Goal: Transaction & Acquisition: Register for event/course

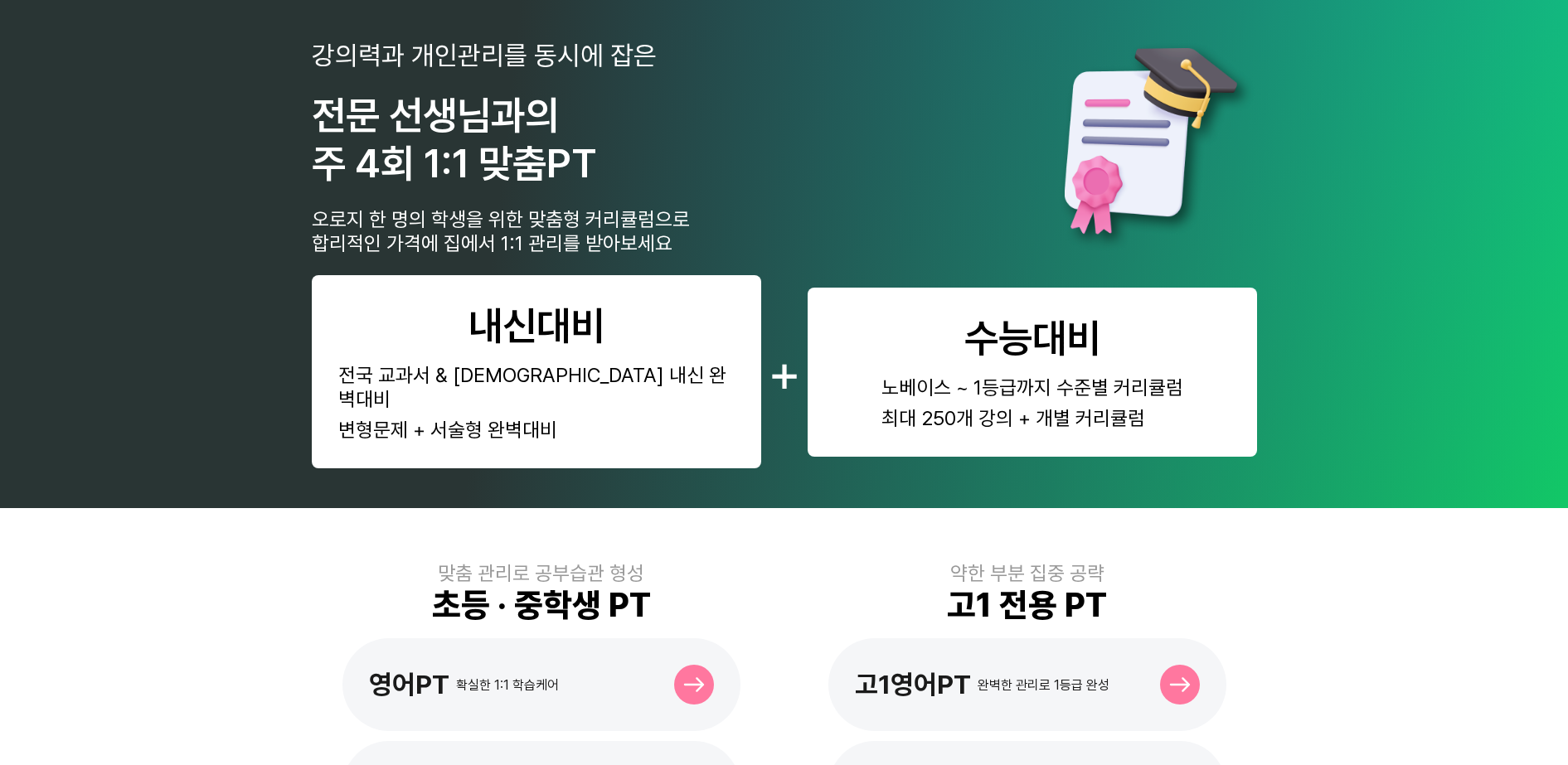
scroll to position [726, 0]
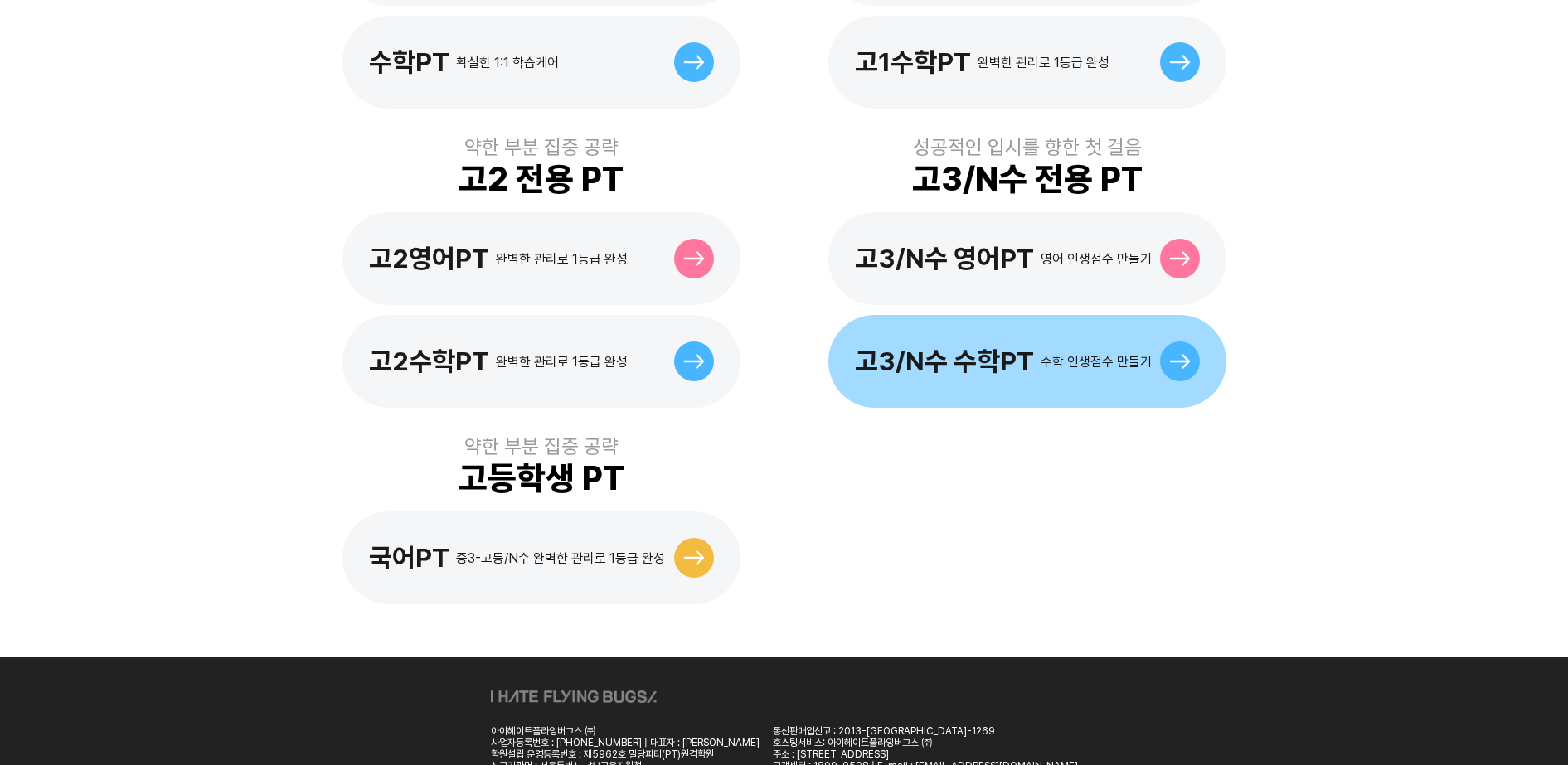
click at [979, 356] on div "고3/N수 수학PT 수학 인생점수 만들기" at bounding box center [1027, 362] width 398 height 93
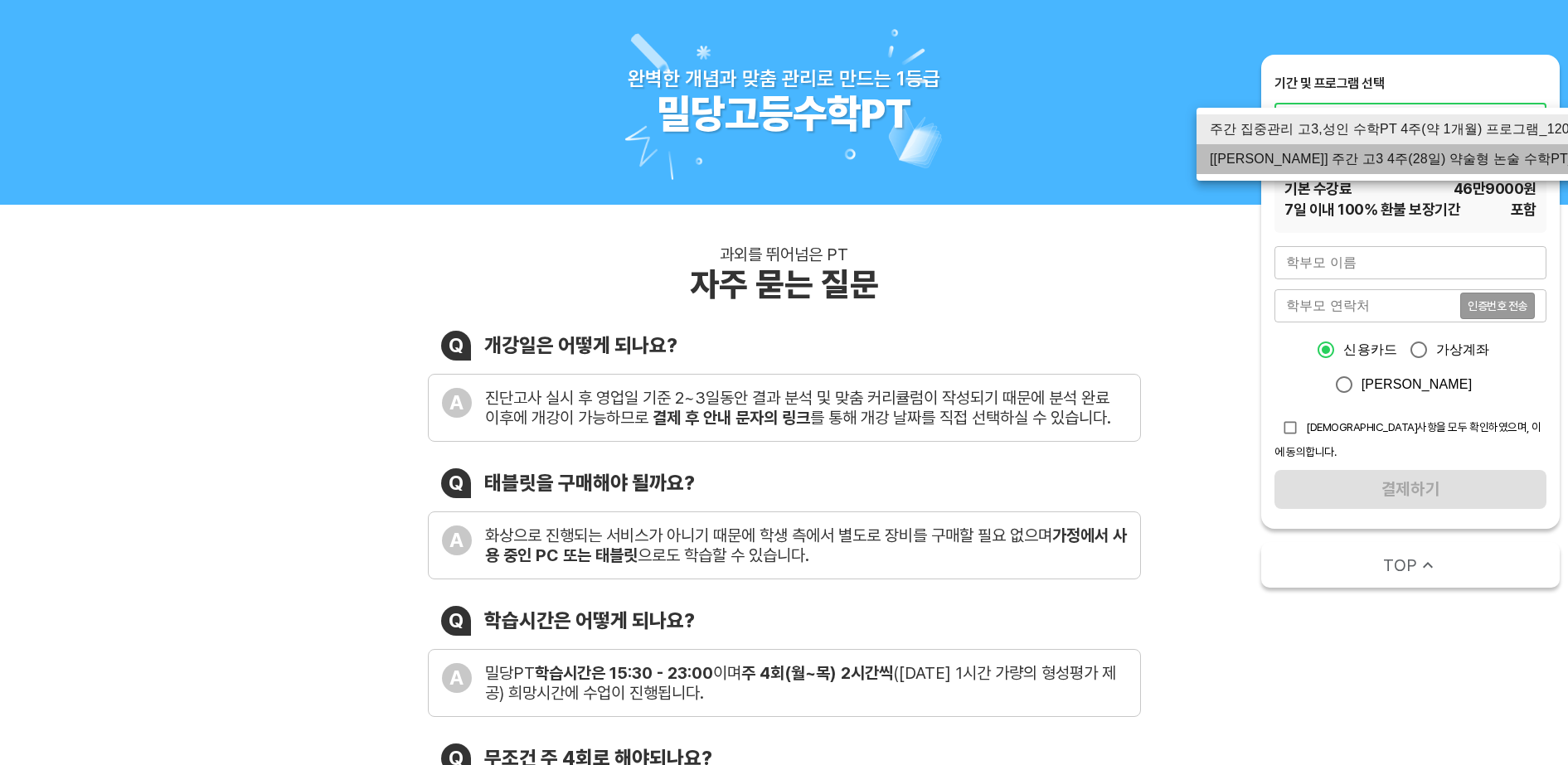
click at [1384, 159] on li "[신규] 주간 고3 4주(28일) 약술형 논술 수학PT_120분" at bounding box center [1409, 158] width 428 height 30
type input "3073"
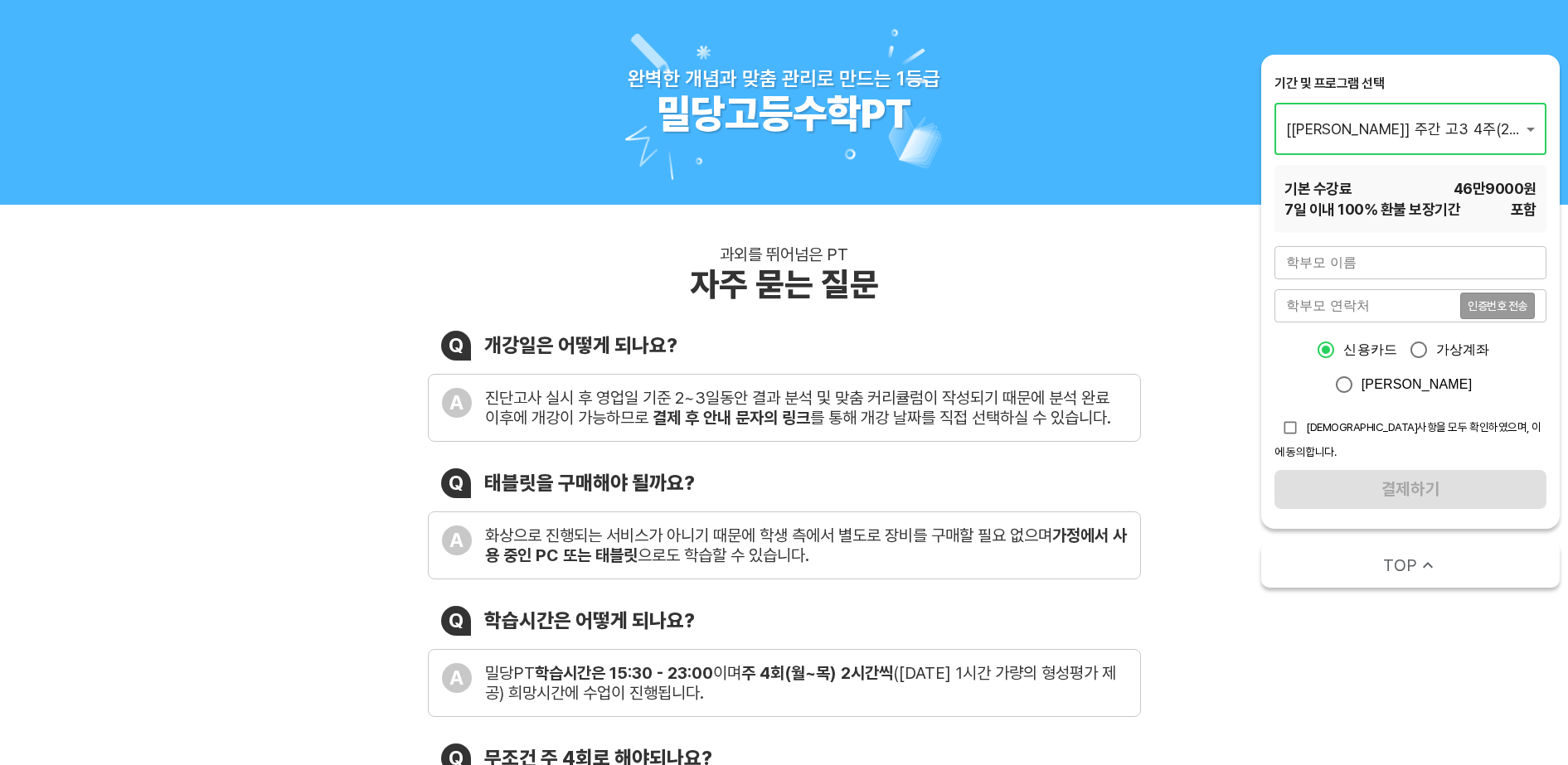
click at [1196, 270] on div "과외를 뛰어넘은 PT 자주 묻는 질문 Q 개강일은 어떻게 되나요? A 진단고사 실시 후 영업일 기준 2~3일동안 결과 분석 및 맞춤 커리큘럼이…" at bounding box center [784, 628] width 1568 height 847
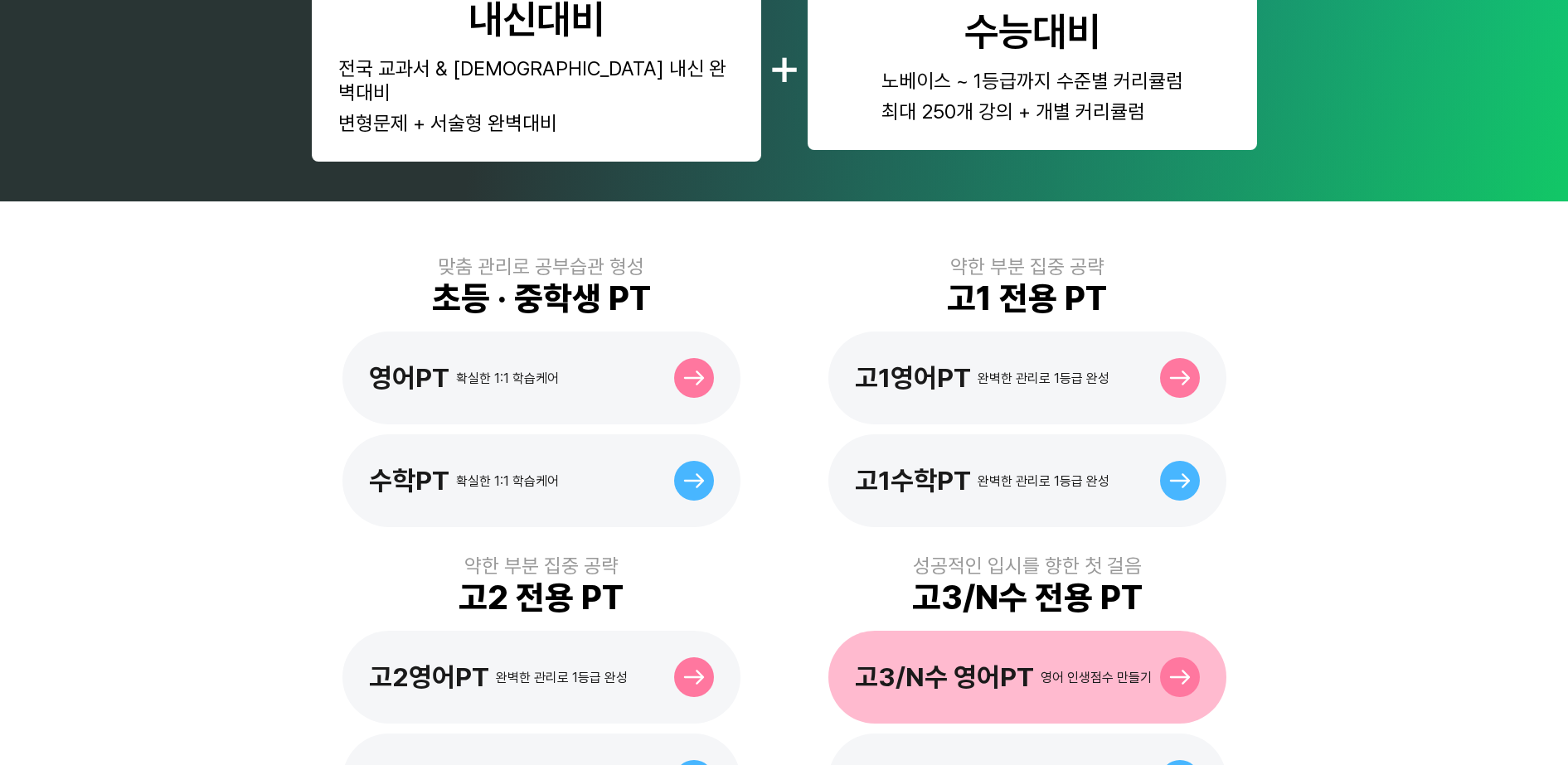
scroll to position [311, 0]
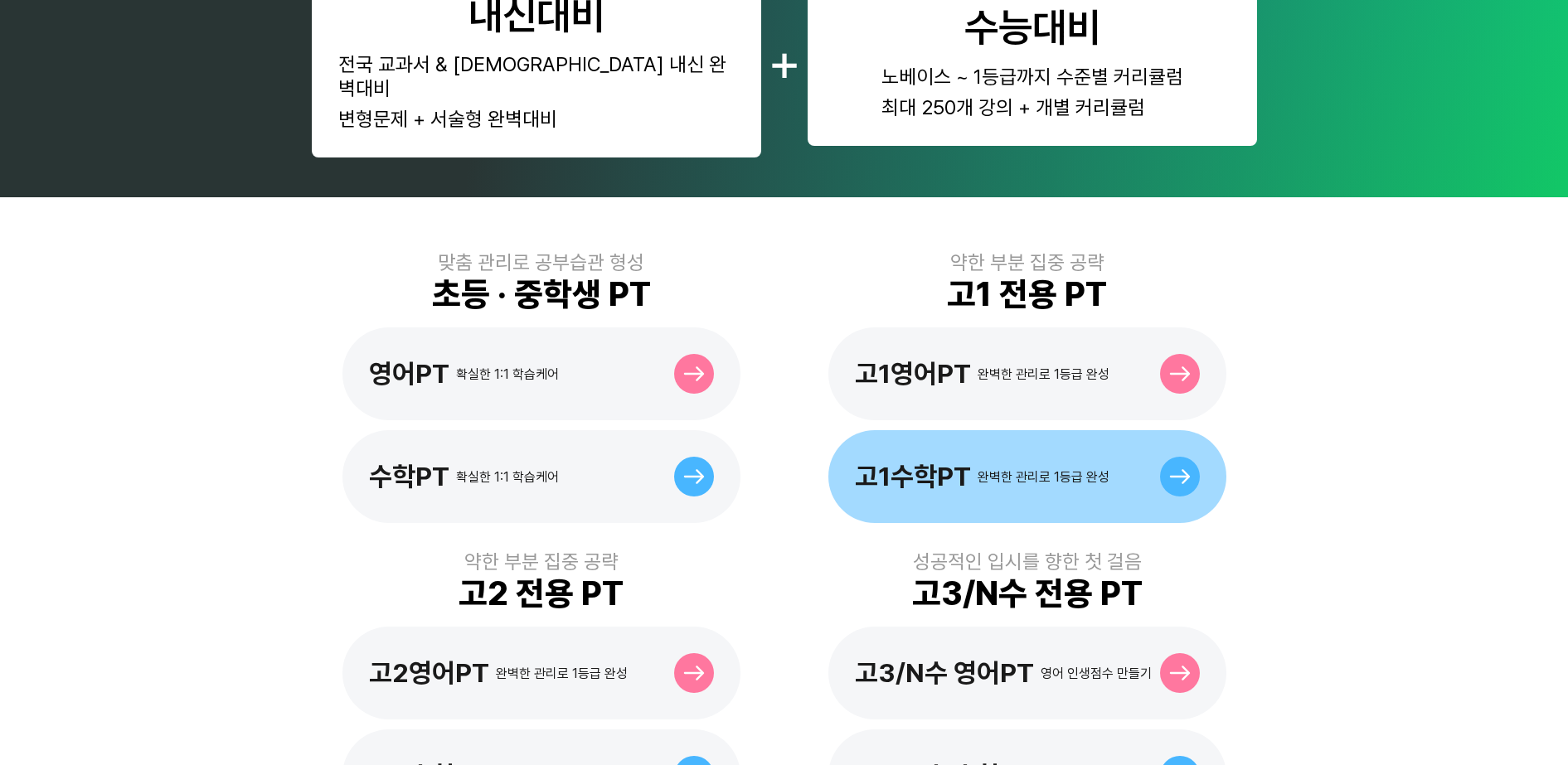
click at [1026, 471] on div "고1수학PT 완벽한 관리로 1등급 완성" at bounding box center [1027, 476] width 398 height 93
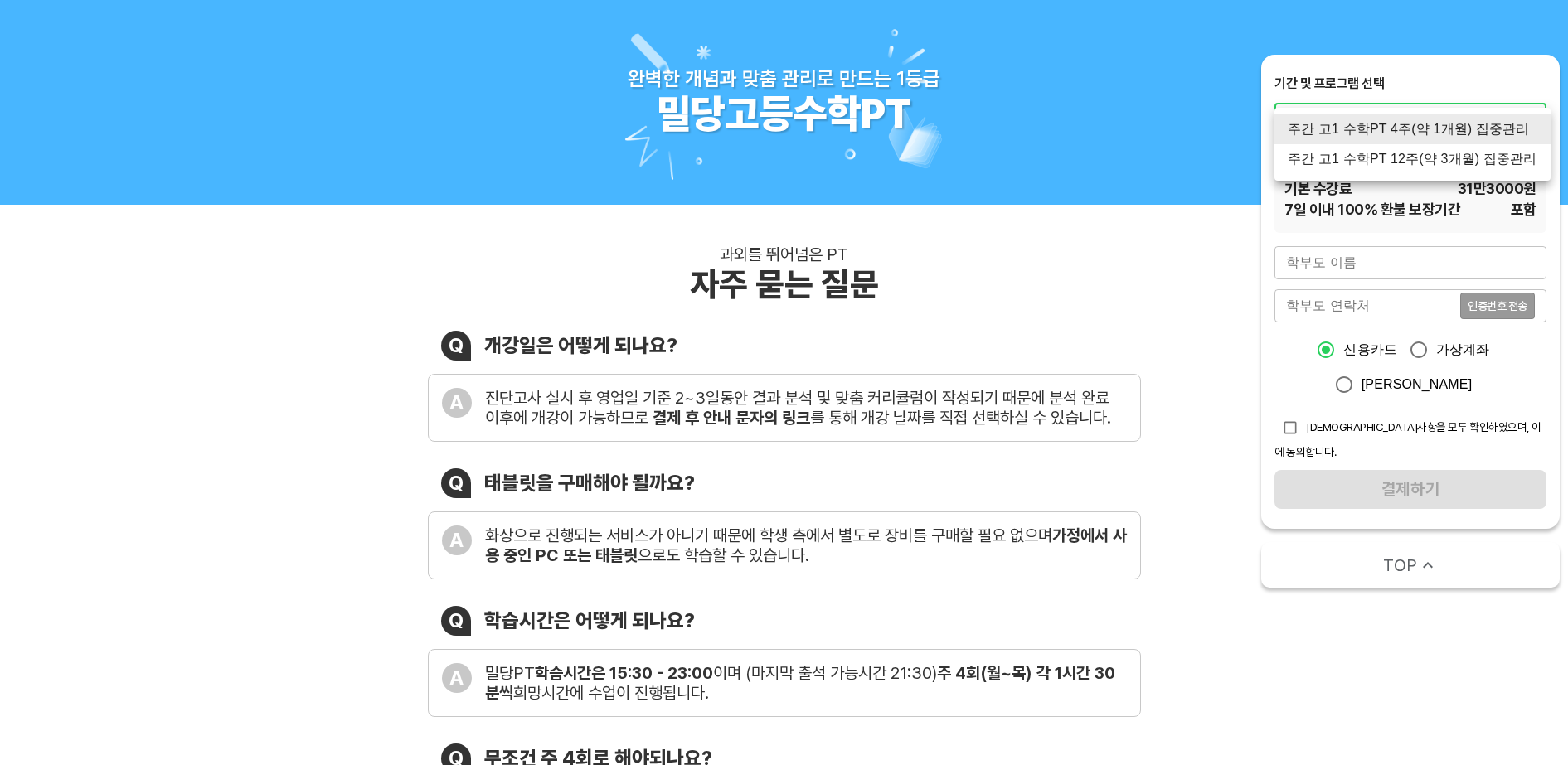
click at [1124, 267] on div at bounding box center [784, 382] width 1568 height 765
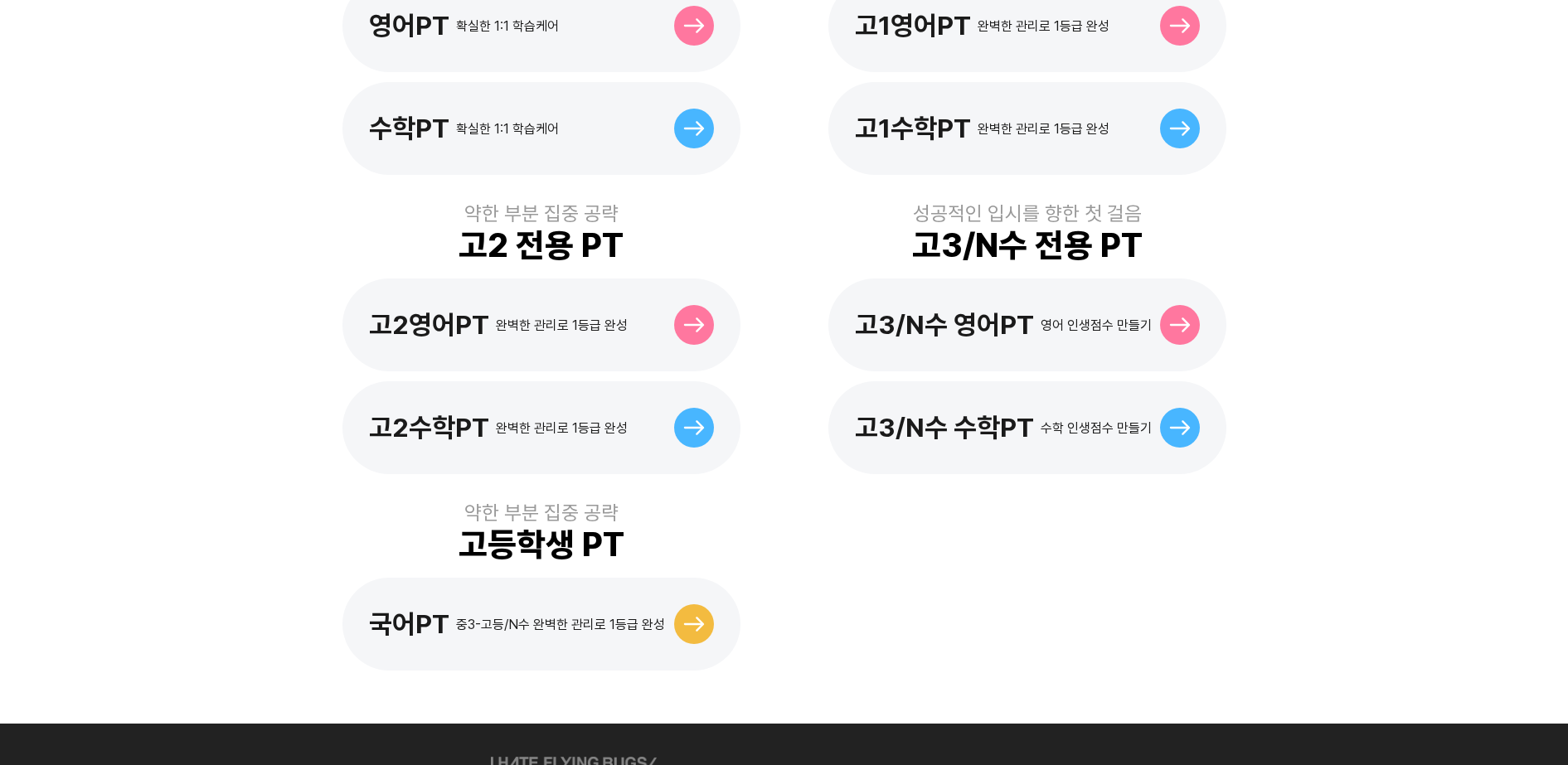
scroll to position [726, 0]
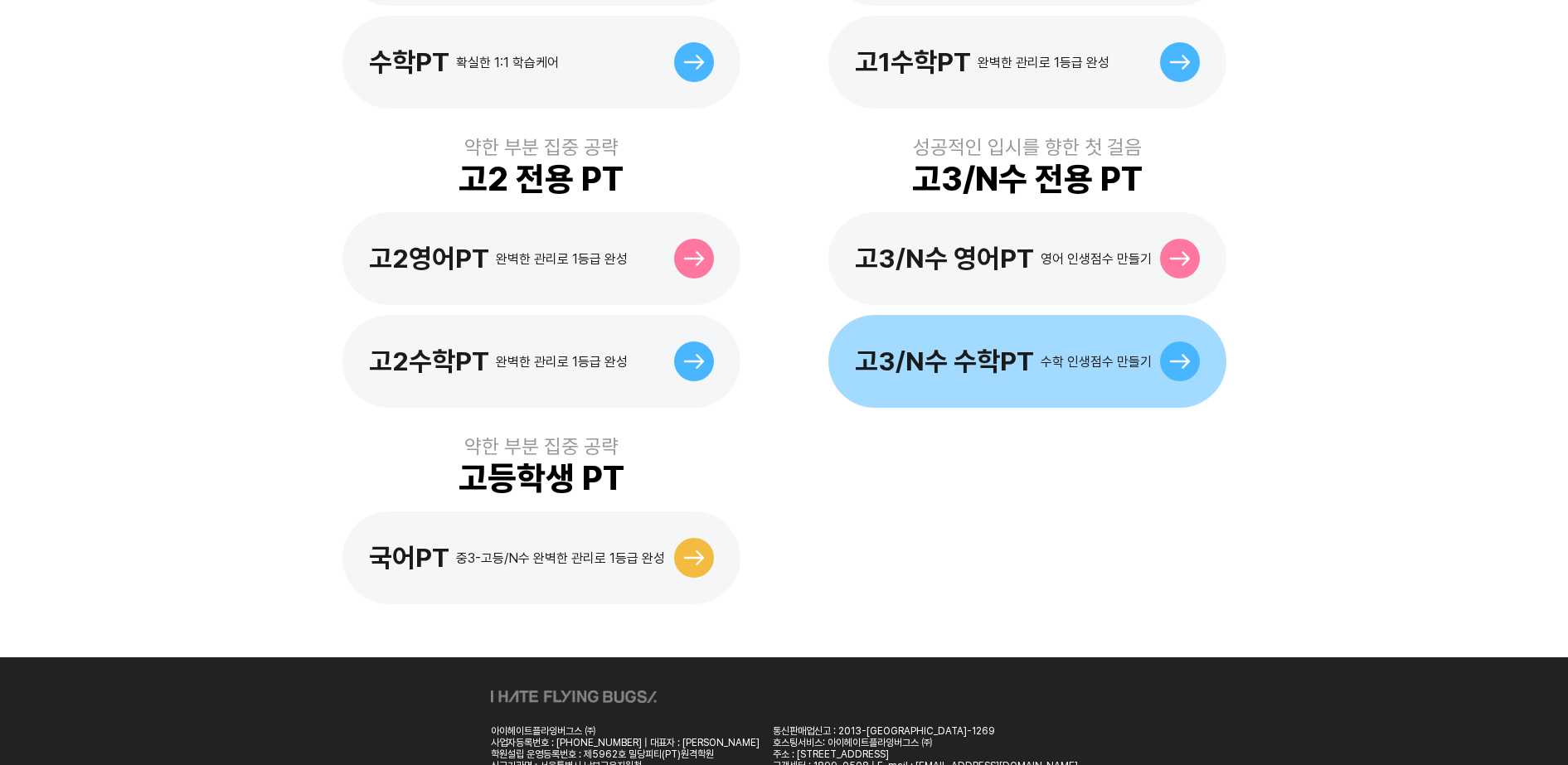
click at [984, 346] on div "고3/N수 수학PT" at bounding box center [944, 362] width 179 height 32
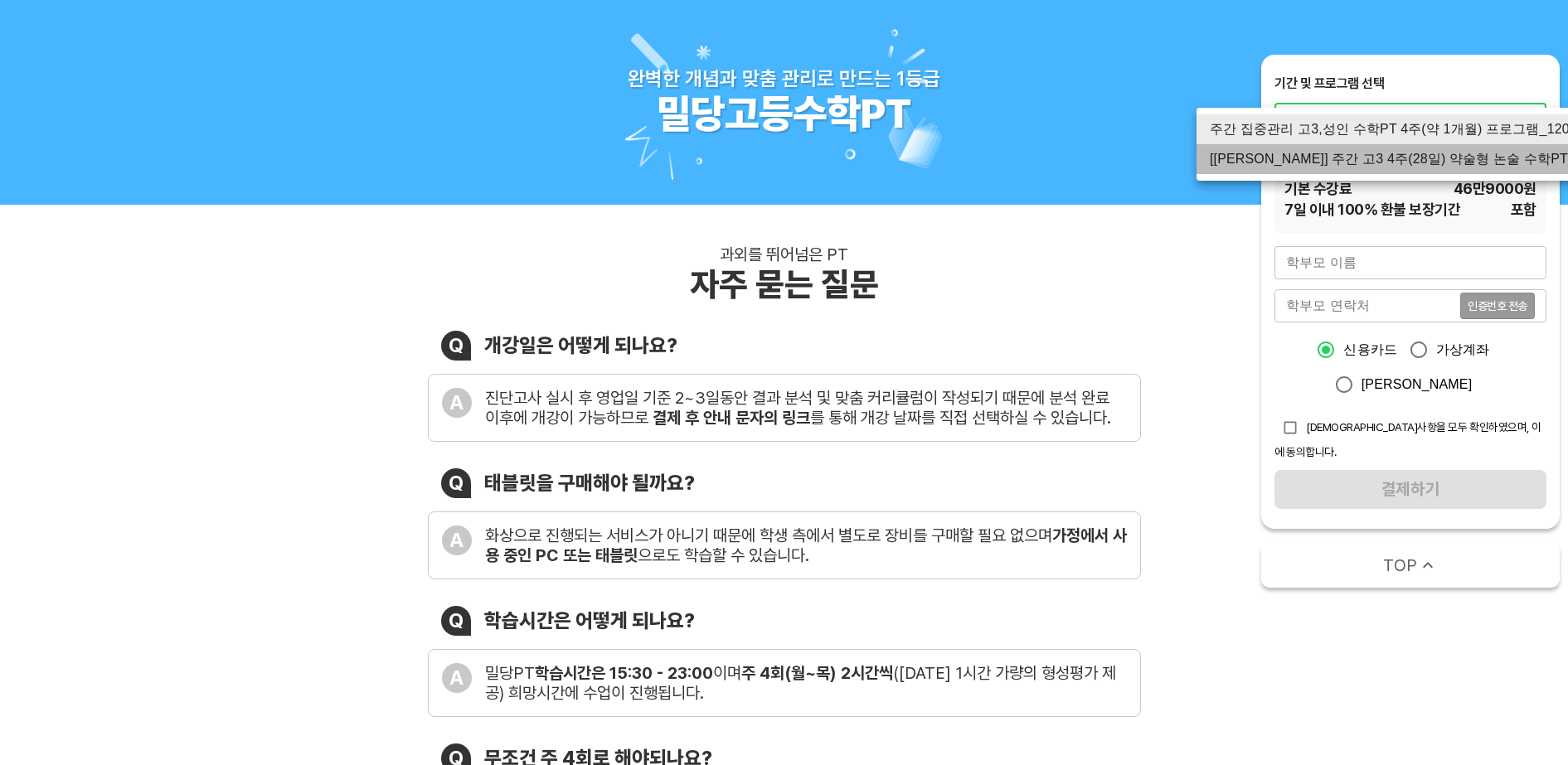
click at [1380, 163] on li "[[PERSON_NAME]] 주간 고3 4주(28일) 약술형 논술 수학PT_120분" at bounding box center [1409, 158] width 428 height 30
type input "3073"
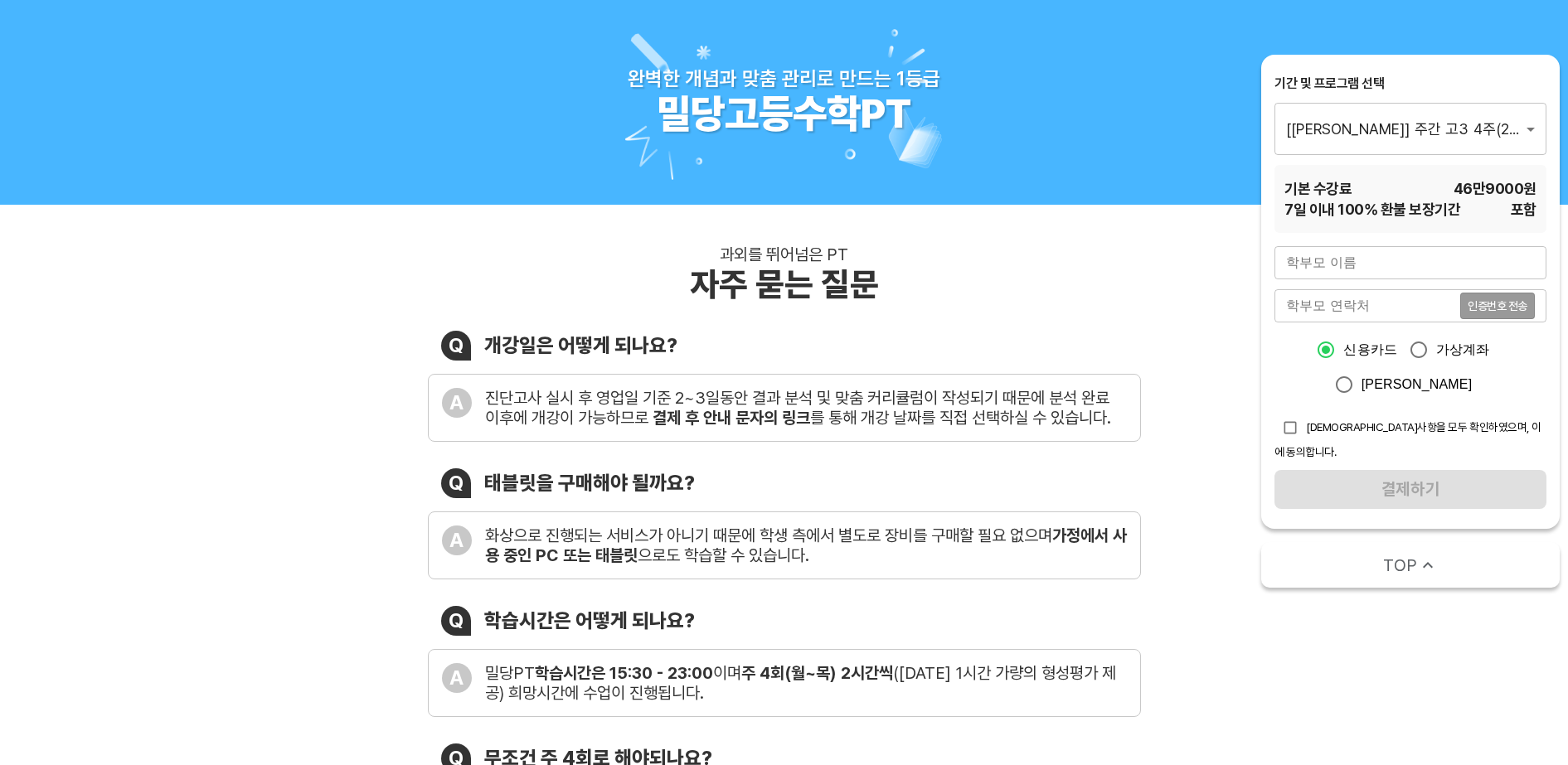
click at [1143, 262] on div "과외를 뛰어넘은 PT 자주 묻는 질문 Q 개강일은 어떻게 되나요? A 진단고사 실시 후 영업일 기준 2~3일동안 결과 분석 및 맞춤 커리큘럼이…" at bounding box center [784, 628] width 1568 height 847
click at [1115, 268] on div "과외를 뛰어넘은 PT 자주 묻는 질문" at bounding box center [784, 274] width 713 height 60
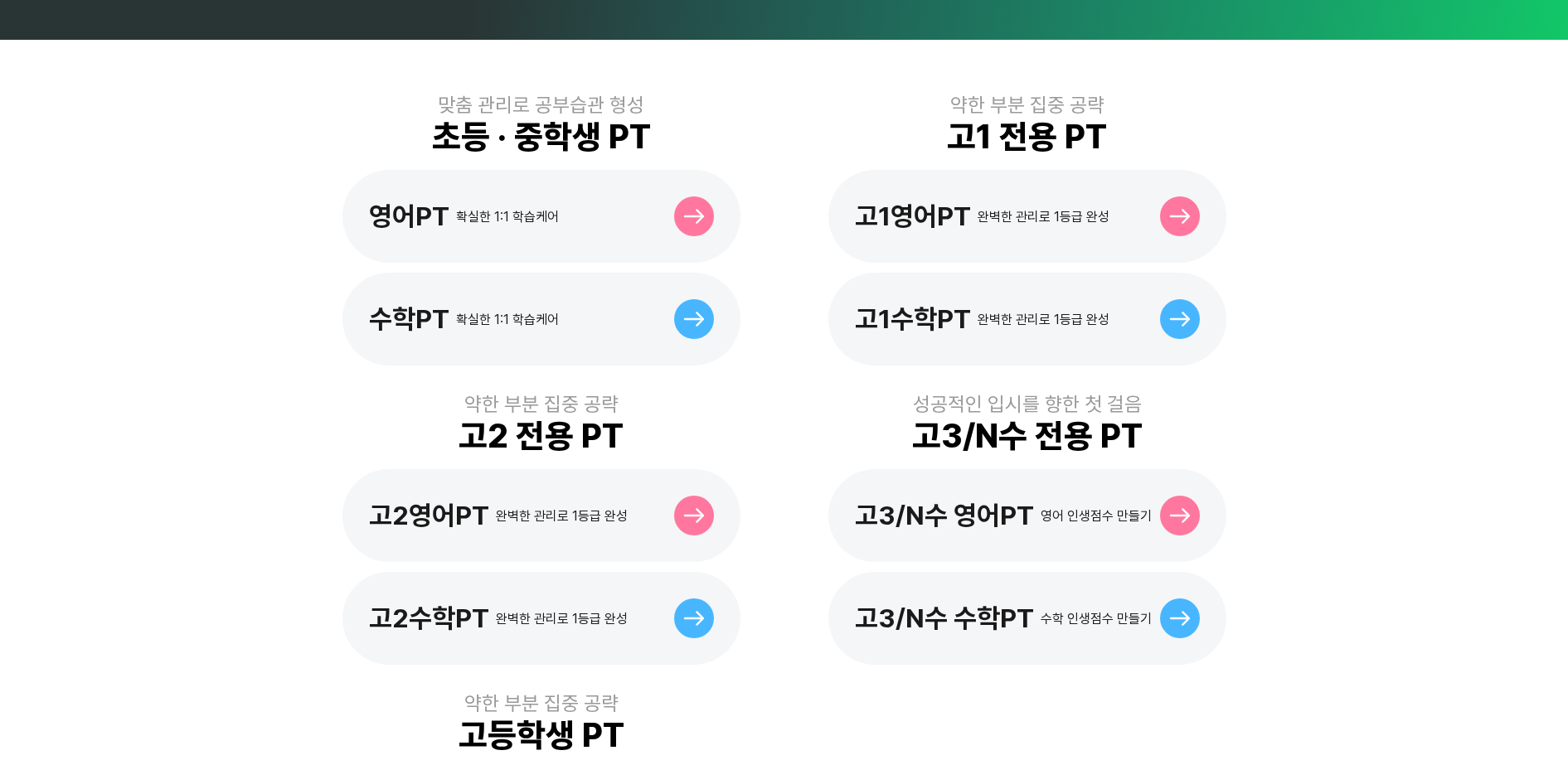
scroll to position [565, 0]
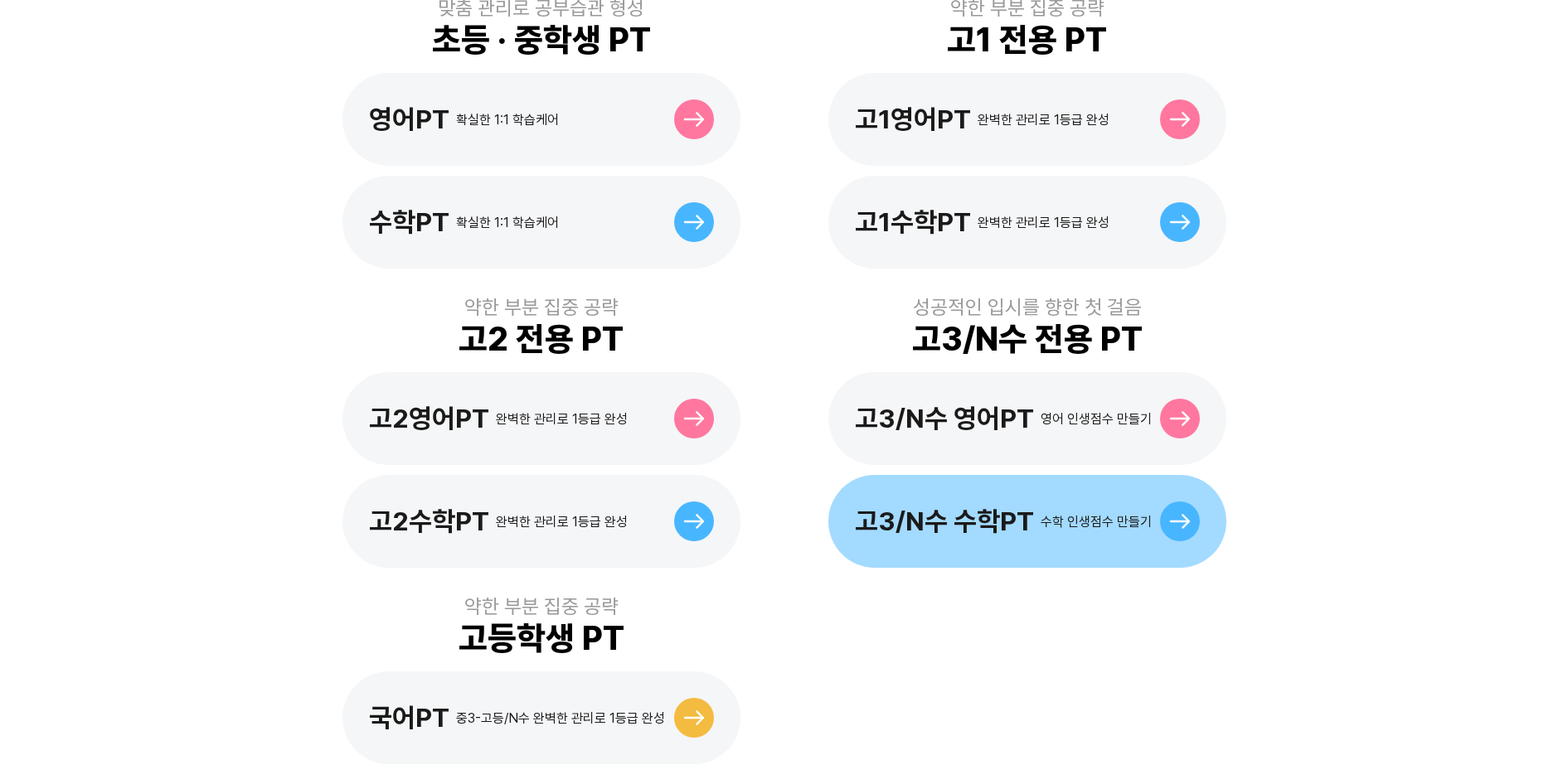
click at [1022, 519] on div "고3/N수 수학PT 수학 인생점수 만들기" at bounding box center [1027, 522] width 398 height 93
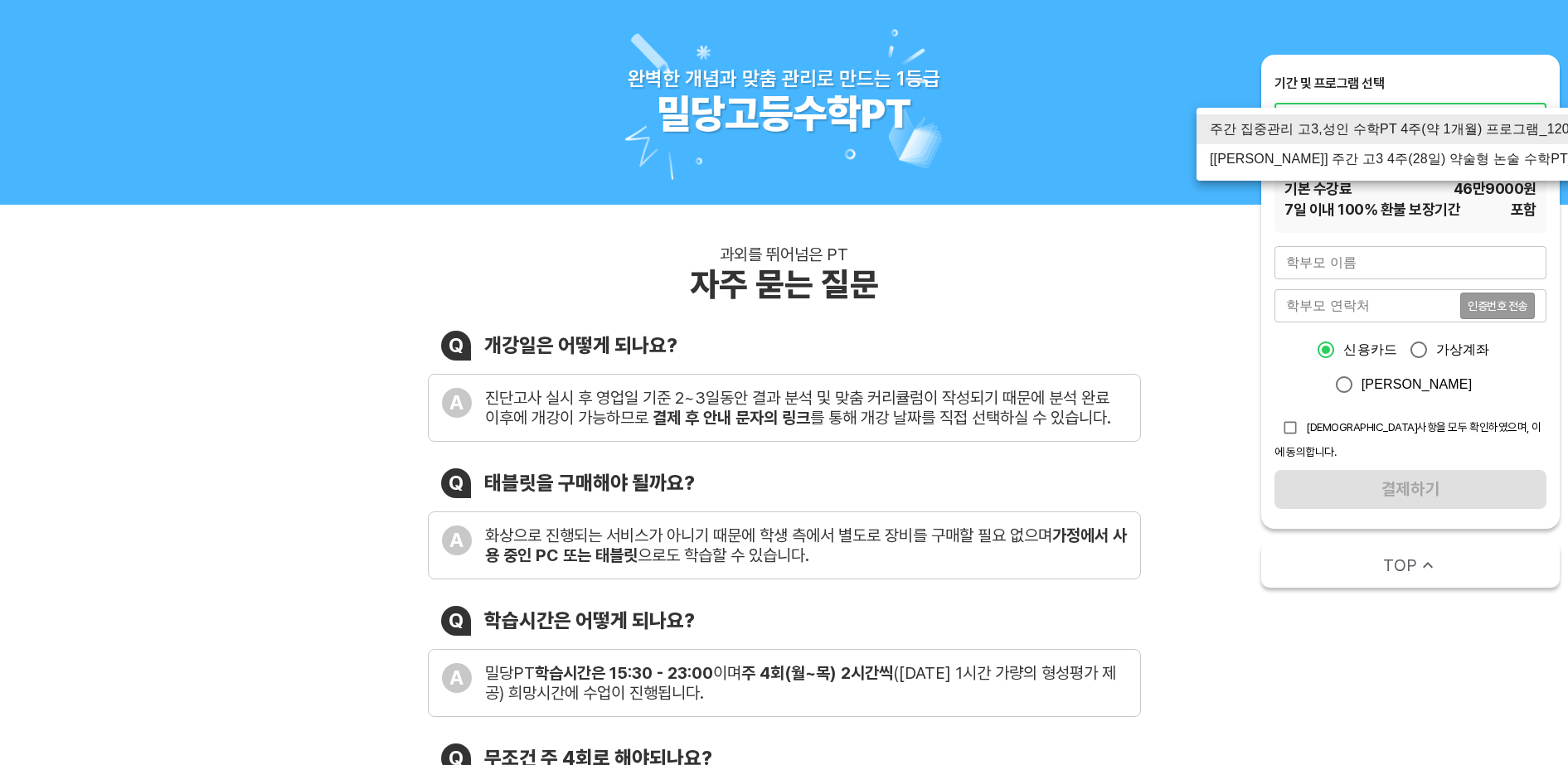
click at [1158, 261] on div at bounding box center [784, 382] width 1568 height 765
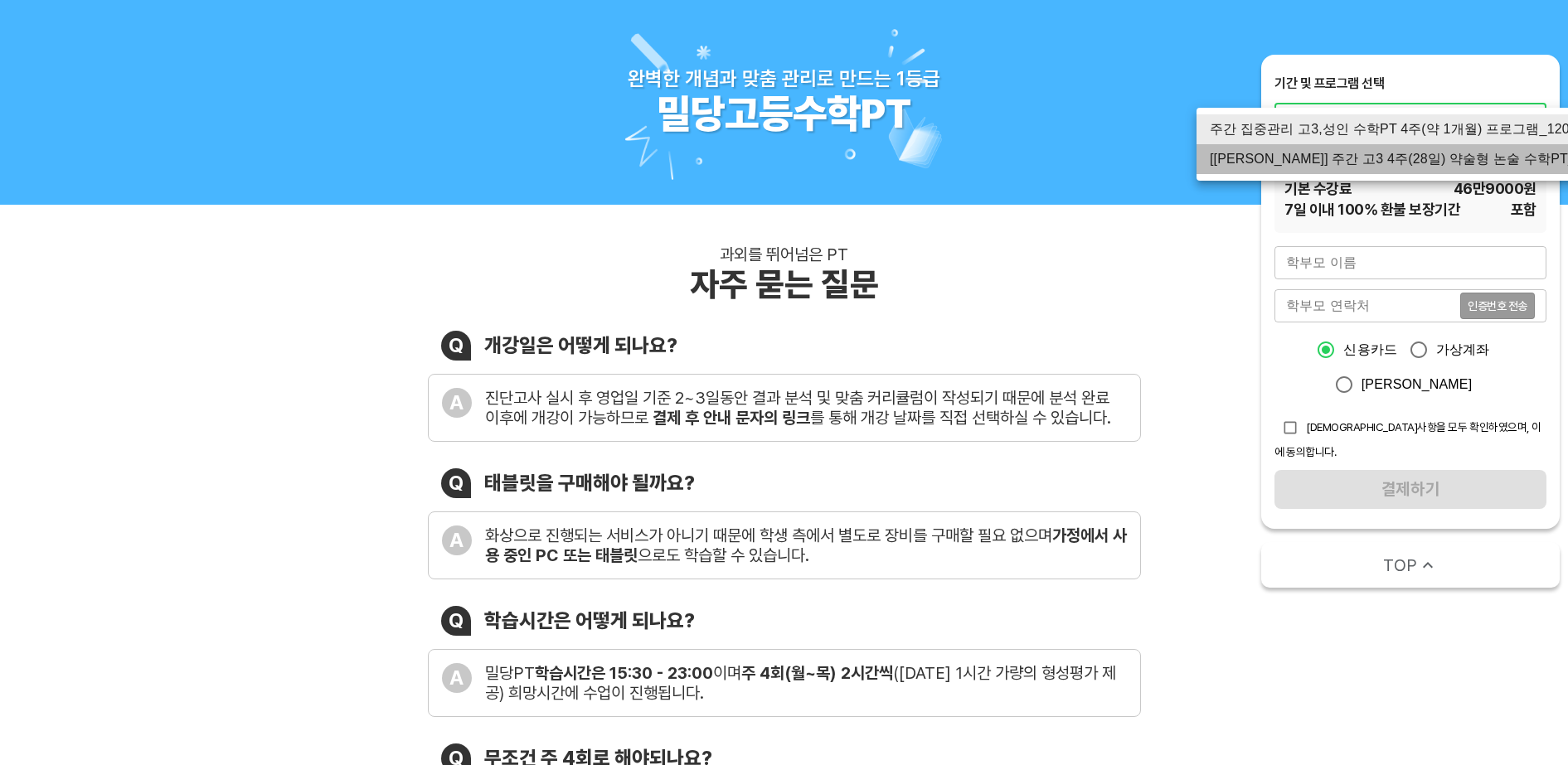
click at [1400, 161] on li "[[PERSON_NAME]] 주간 고3 4주(28일) 약술형 논술 수학PT_120분" at bounding box center [1409, 158] width 428 height 30
type input "3073"
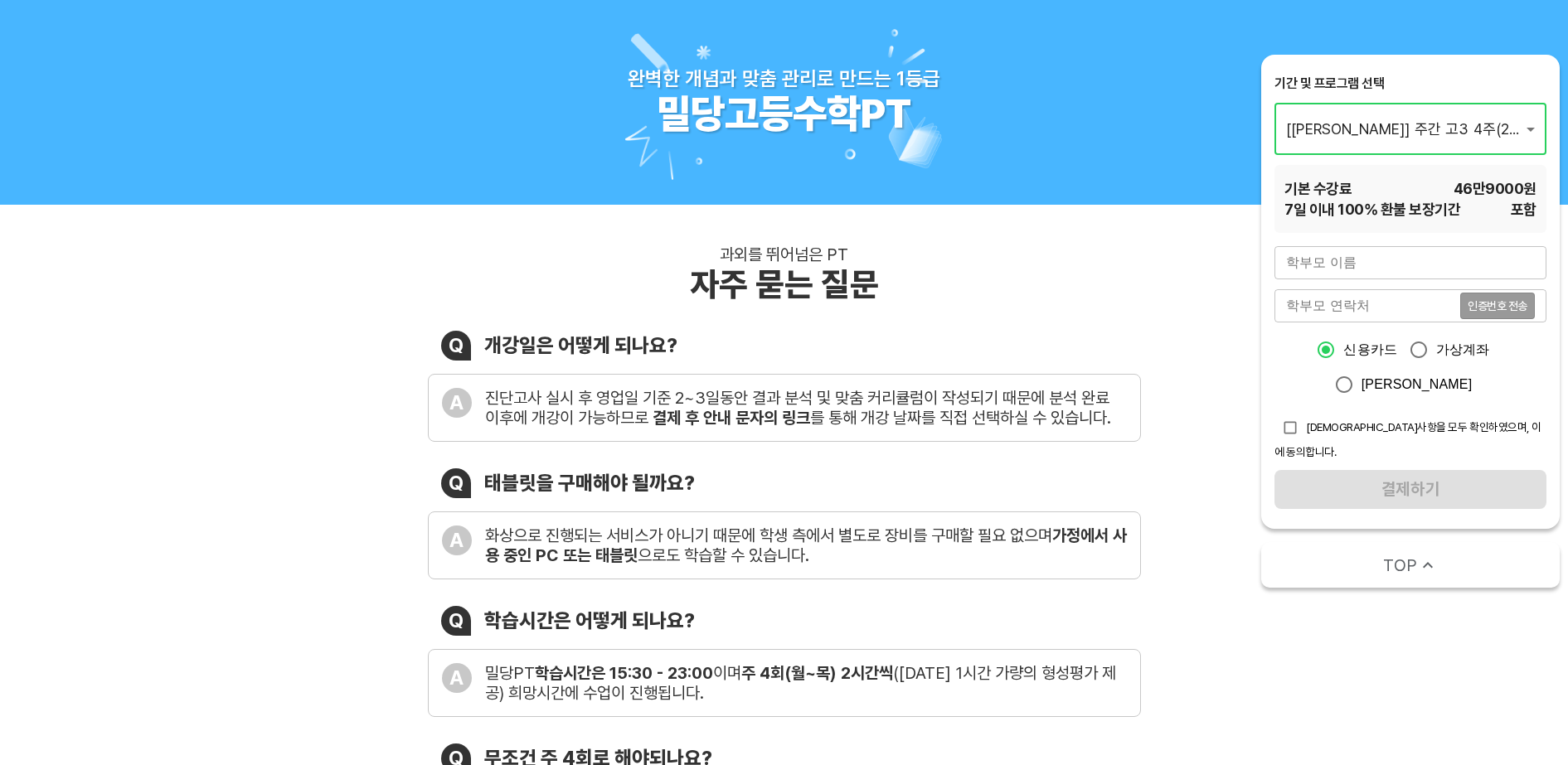
click at [1109, 325] on div "과외를 뛰어넘은 PT 자주 묻는 질문 Q 개강일은 어떻게 되나요? A 진단고사 실시 후 영업일 기준 2~3일동안 결과 분석 및 맞춤 커리큘럼이…" at bounding box center [784, 628] width 713 height 768
